Goal: Task Accomplishment & Management: Complete application form

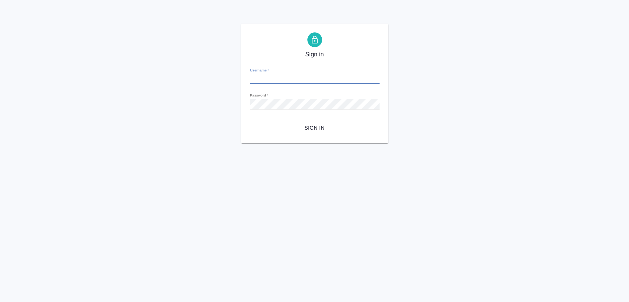
type input "[EMAIL_ADDRESS][DOMAIN_NAME]"
click at [326, 130] on span "Sign in" at bounding box center [315, 127] width 118 height 9
click at [192, 97] on div "Sign in Username   * e.matveeva@awatera.com Password   * urlPath   * /Work/68df…" at bounding box center [314, 84] width 629 height 120
click at [261, 143] on html "Sign in Username   * e.matveeva@awatera.com Password   * urlPath   * /Work/68df…" at bounding box center [314, 71] width 629 height 143
click at [190, 92] on div "Sign in Username   * e.matveeva@awatera.com Password   * urlPath   * /Work/68df…" at bounding box center [314, 84] width 629 height 120
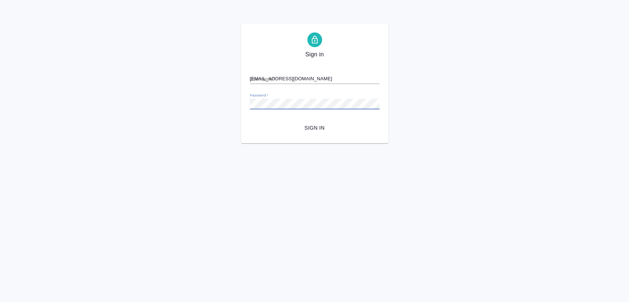
click at [250, 121] on button "Sign in" at bounding box center [315, 128] width 130 height 14
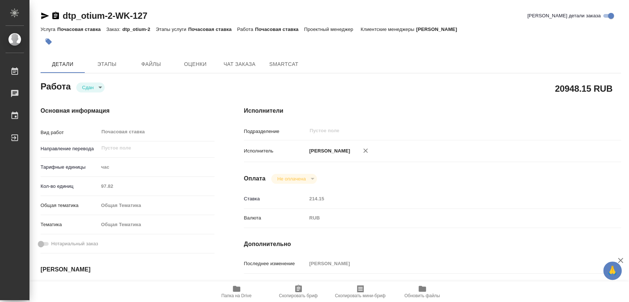
type textarea "x"
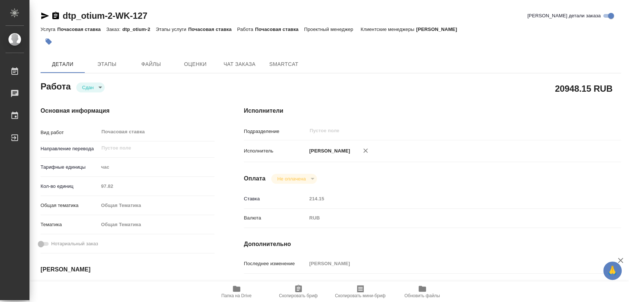
type textarea "x"
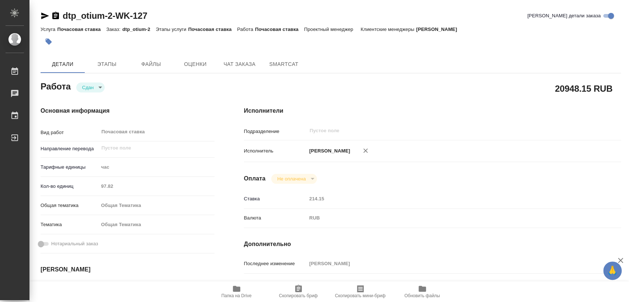
type textarea "x"
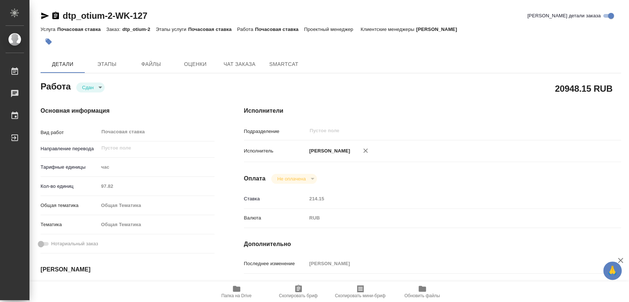
type textarea "x"
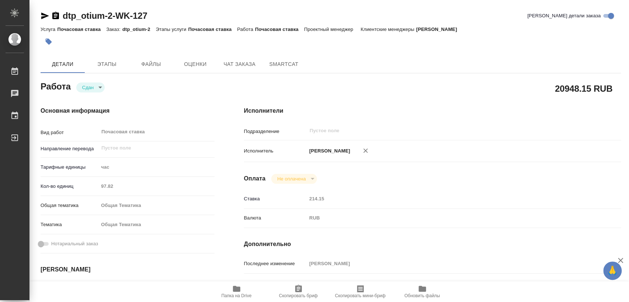
type textarea "x"
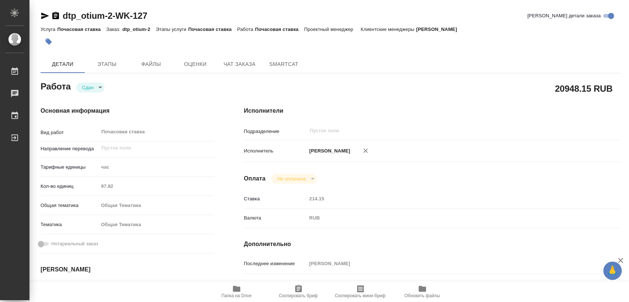
type textarea "x"
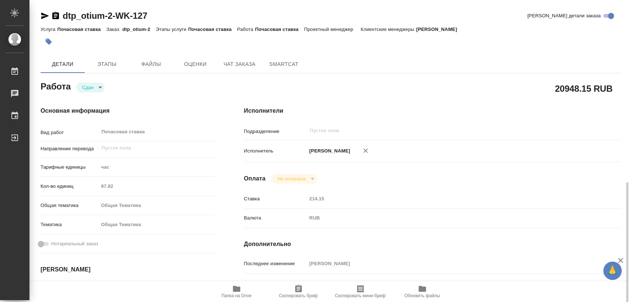
type textarea "x"
